Goal: Information Seeking & Learning: Learn about a topic

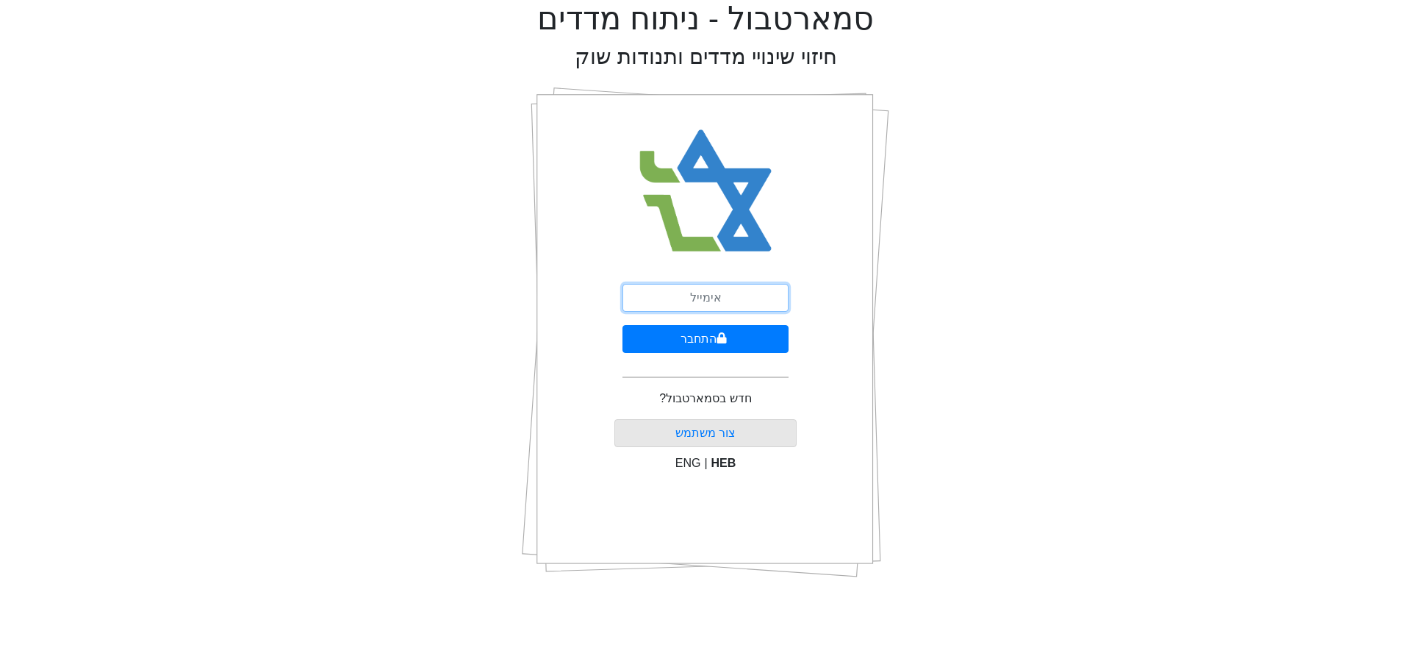
click at [714, 293] on input "email" at bounding box center [706, 298] width 166 height 28
type input "[EMAIL_ADDRESS][DOMAIN_NAME]"
click at [733, 336] on button "התחבר" at bounding box center [706, 339] width 166 height 28
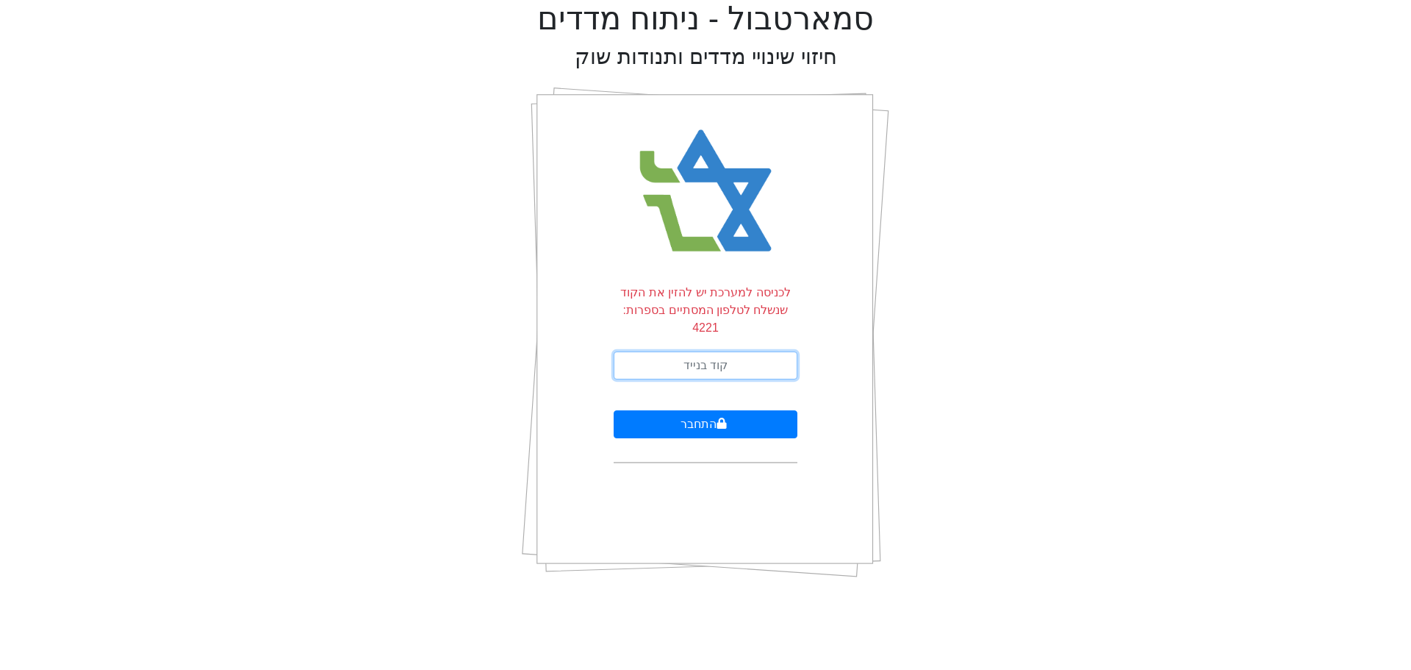
click at [733, 351] on input "text" at bounding box center [706, 365] width 184 height 28
type input "019135"
click at [614, 410] on button "התחבר" at bounding box center [706, 424] width 184 height 28
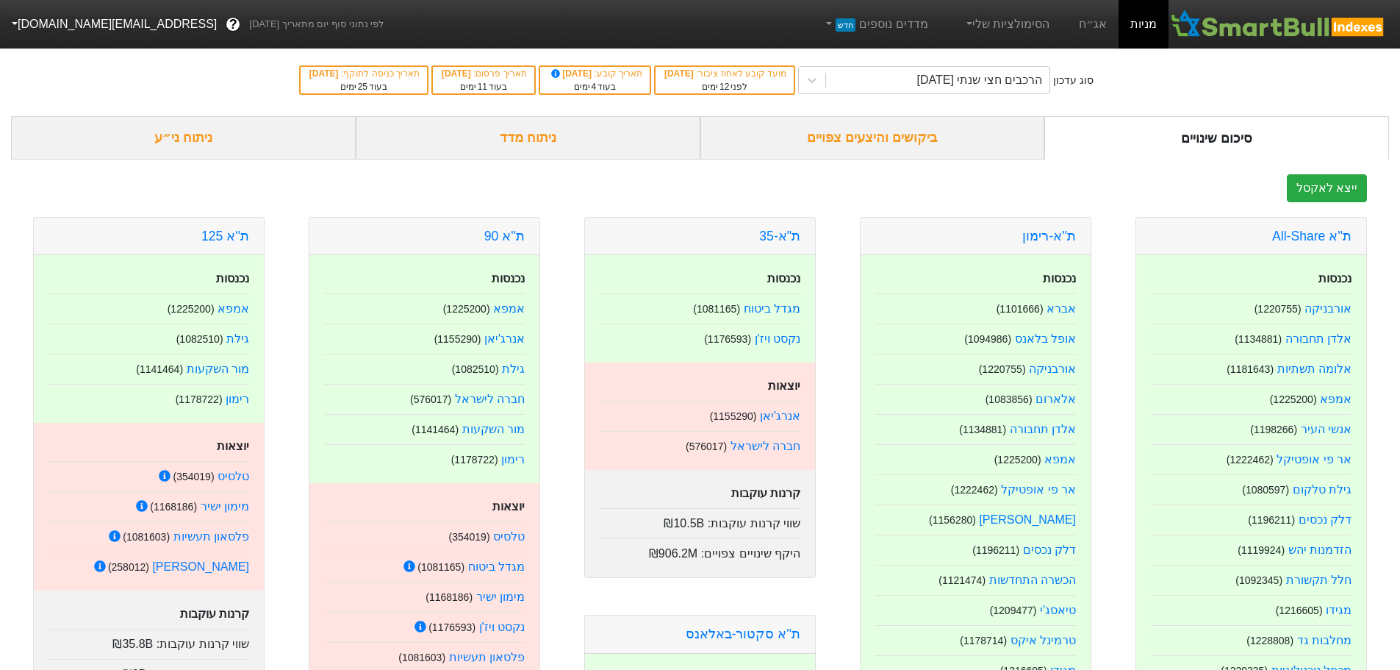
click at [848, 129] on div "ביקושים והיצעים צפויים" at bounding box center [873, 137] width 345 height 43
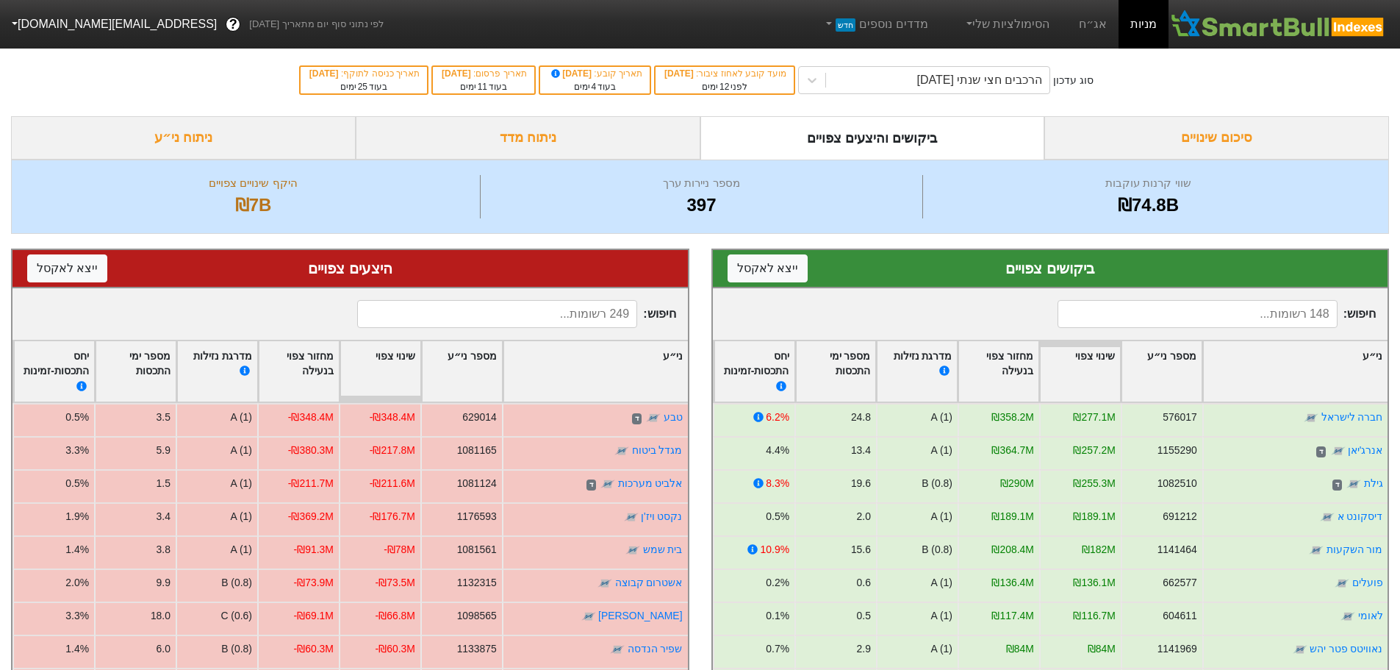
click at [537, 132] on div "ניתוח מדד" at bounding box center [528, 137] width 345 height 43
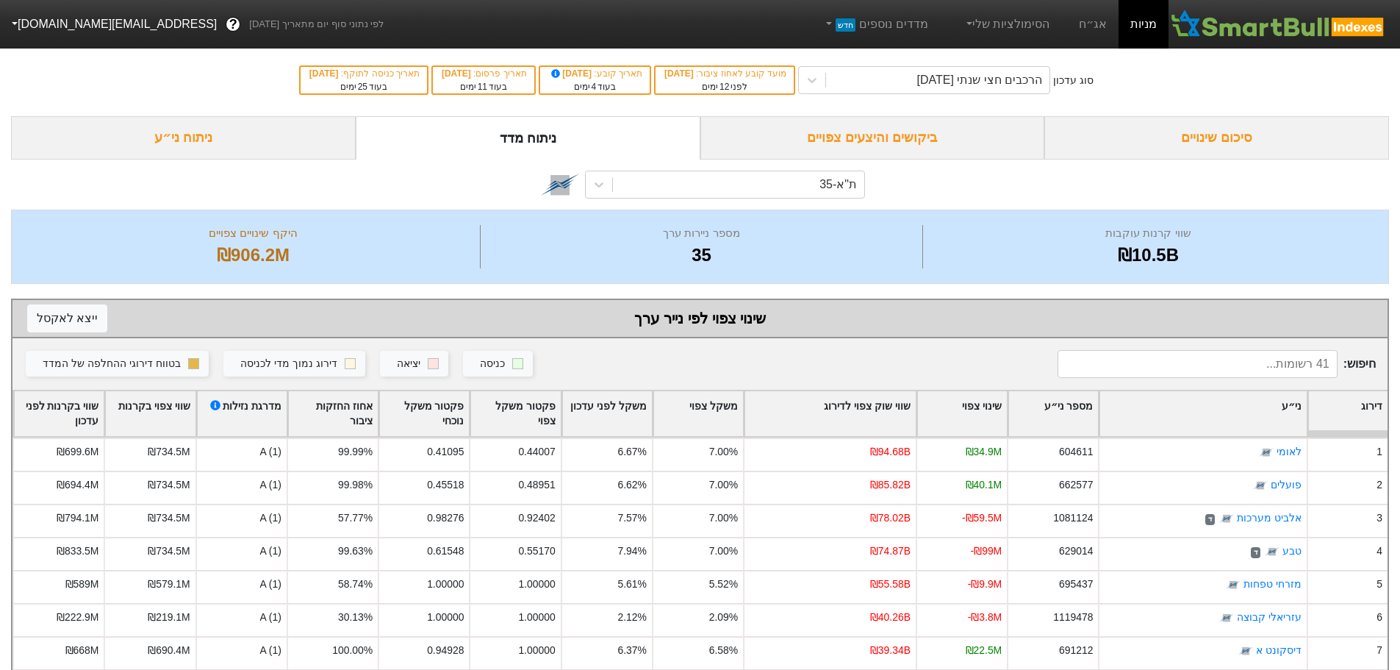
click at [1216, 140] on div "סיכום שינויים" at bounding box center [1217, 137] width 345 height 43
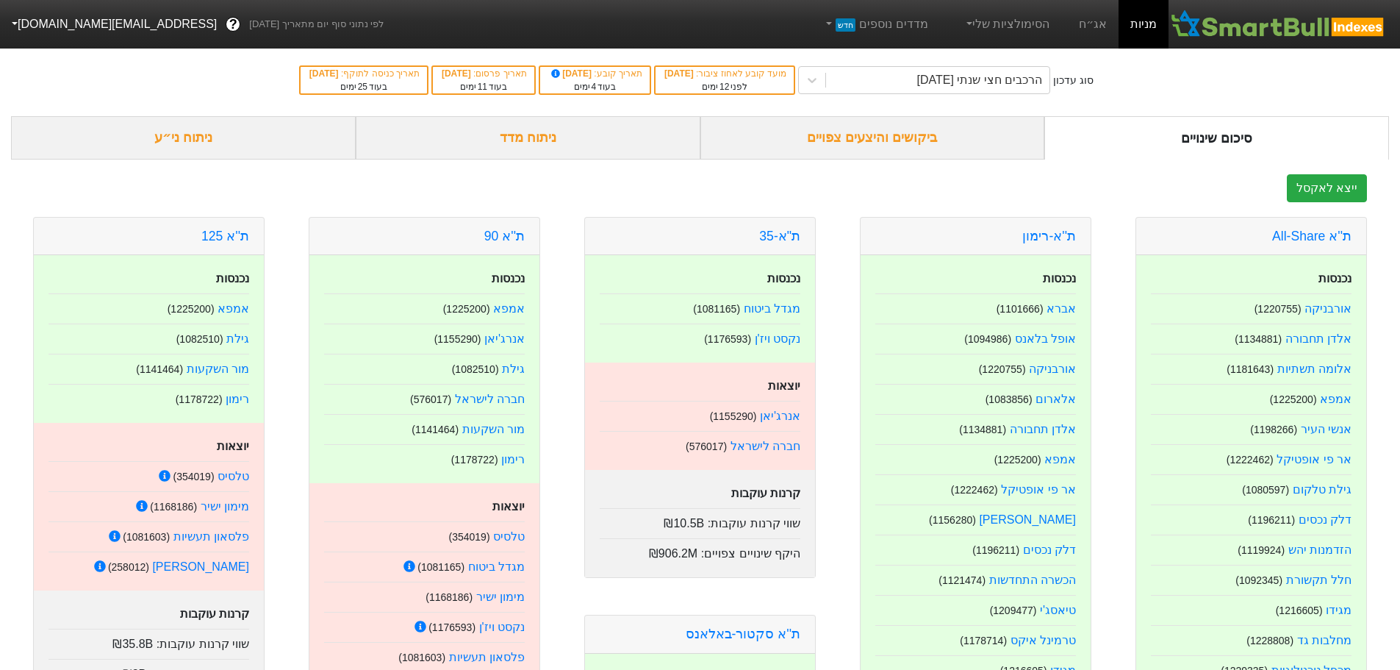
click at [1134, 32] on link "מניות" at bounding box center [1144, 24] width 50 height 49
